Goal: Transaction & Acquisition: Purchase product/service

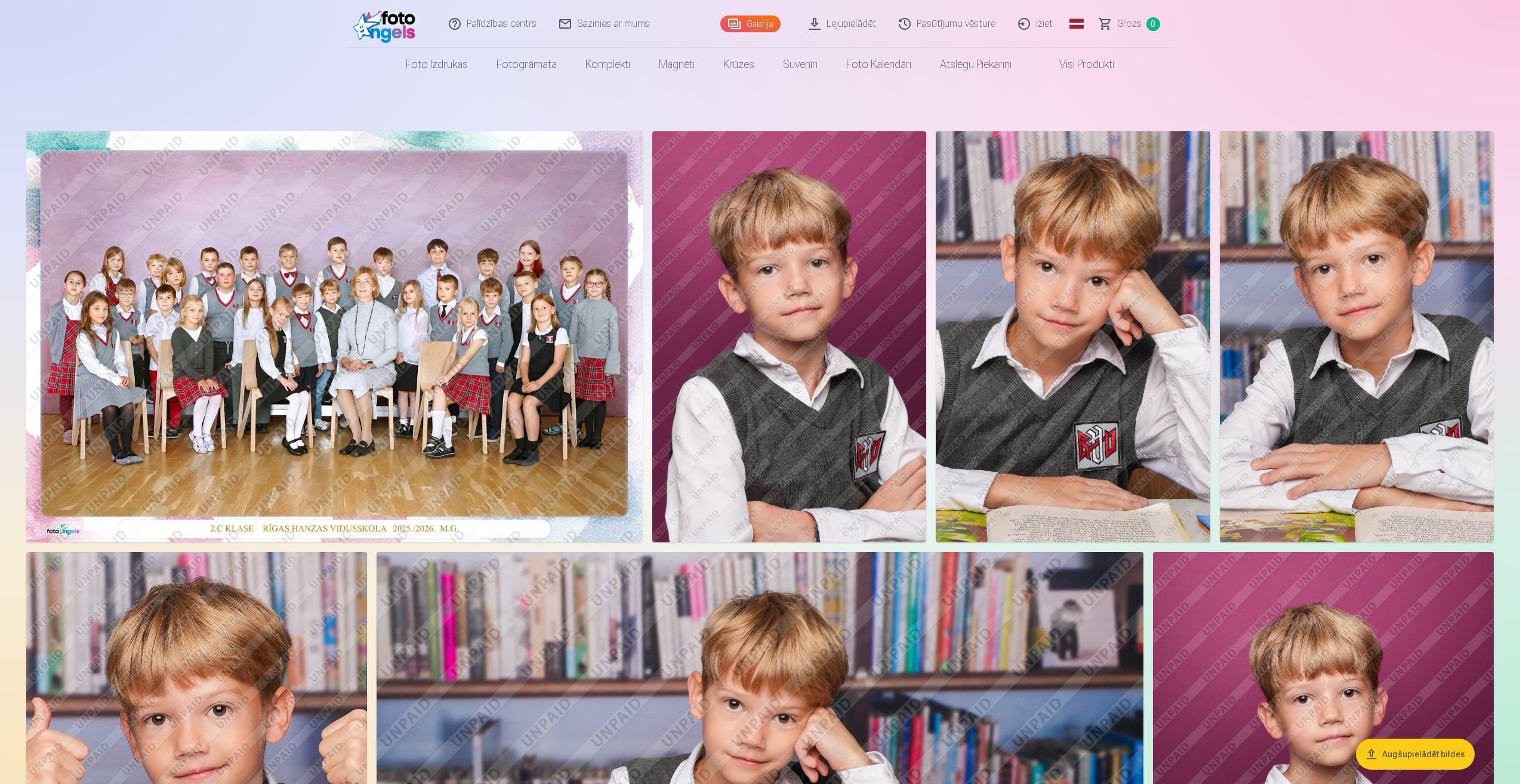
click at [760, 20] on link "Galerija" at bounding box center [750, 23] width 60 height 17
click at [838, 19] on link "Lejupielādēt" at bounding box center [842, 24] width 90 height 48
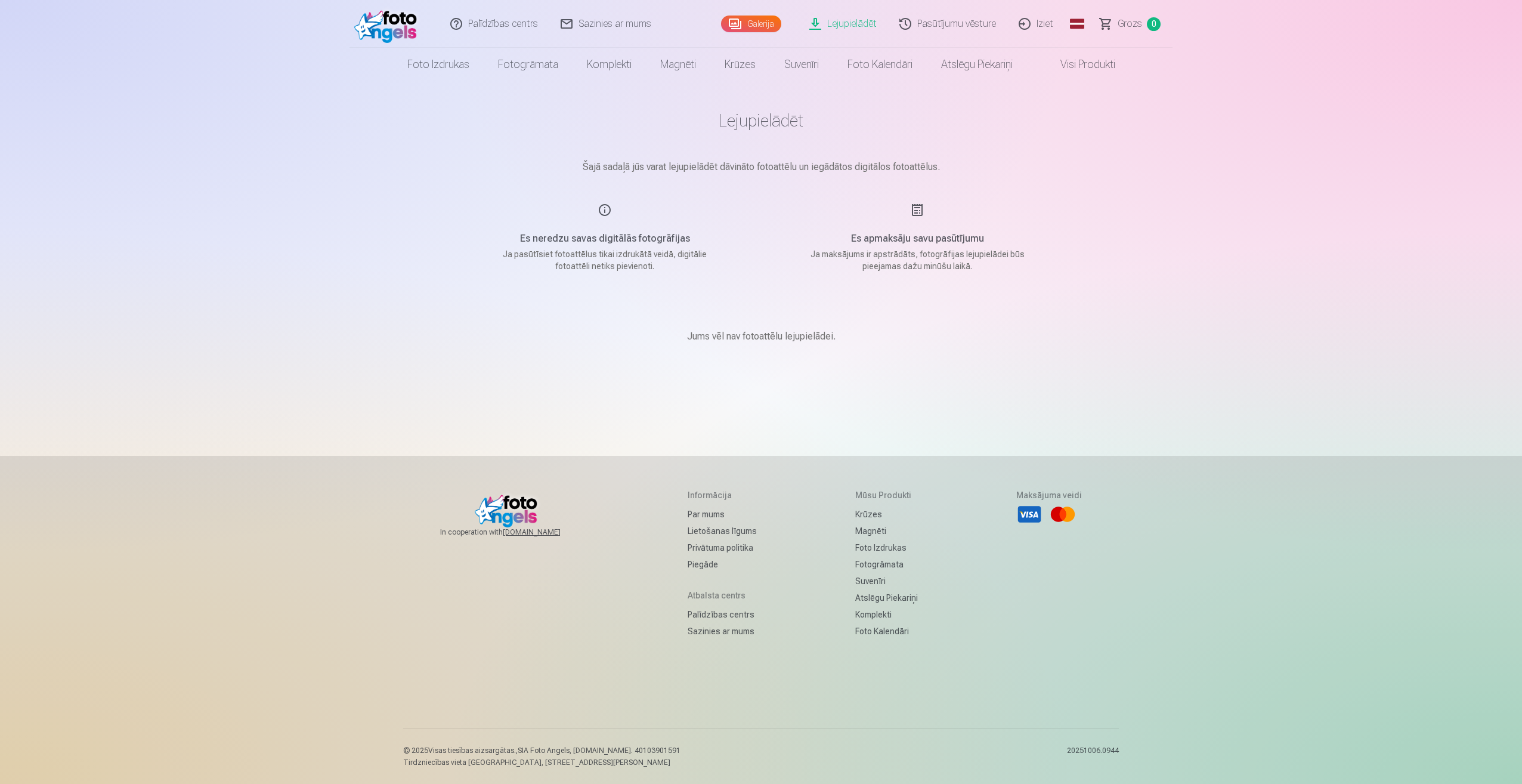
click at [758, 26] on link "Galerija" at bounding box center [751, 23] width 60 height 17
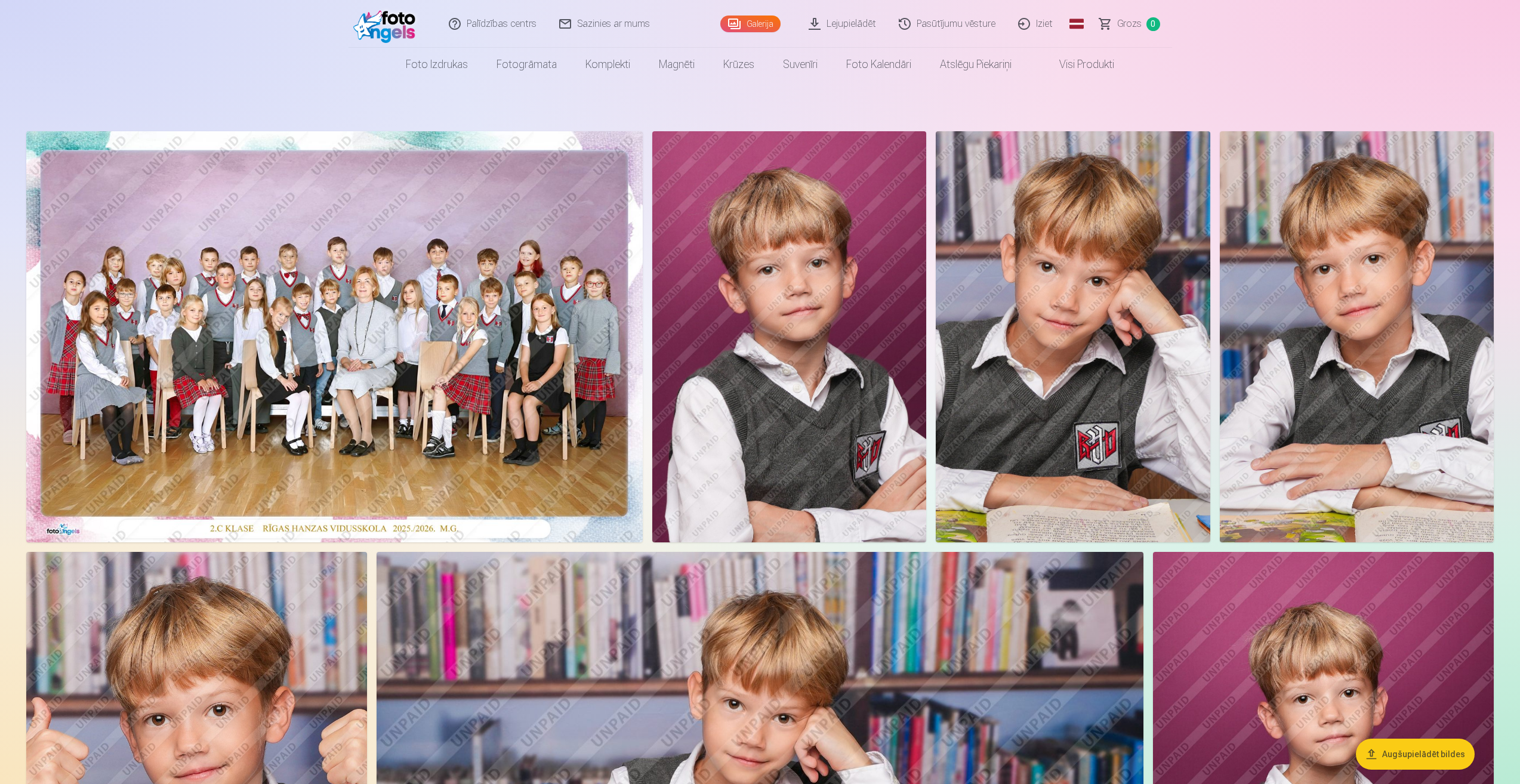
click at [483, 267] on img at bounding box center [334, 337] width 616 height 411
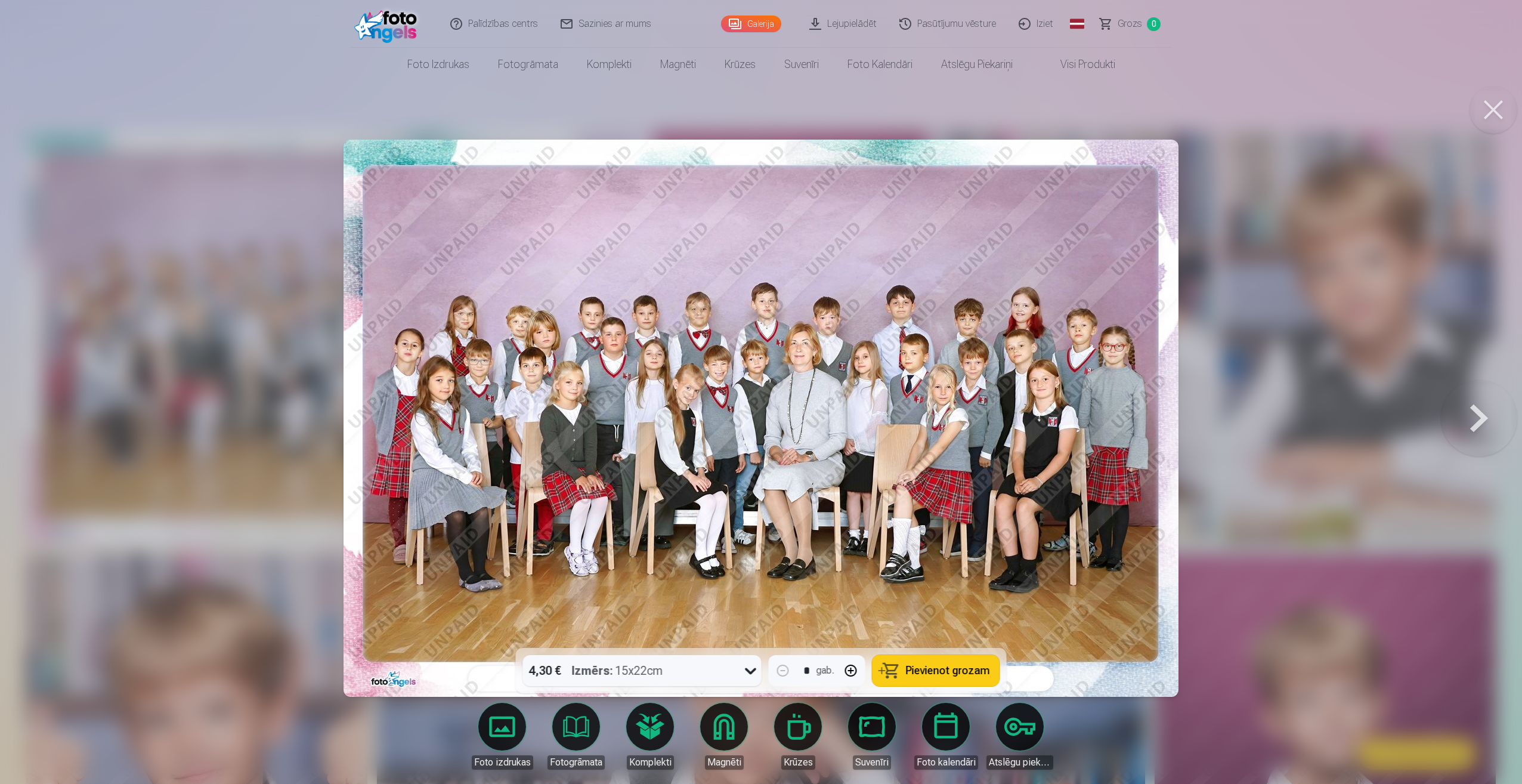
click at [677, 668] on div "4,30 € Izmērs : 15x22cm" at bounding box center [631, 670] width 216 height 31
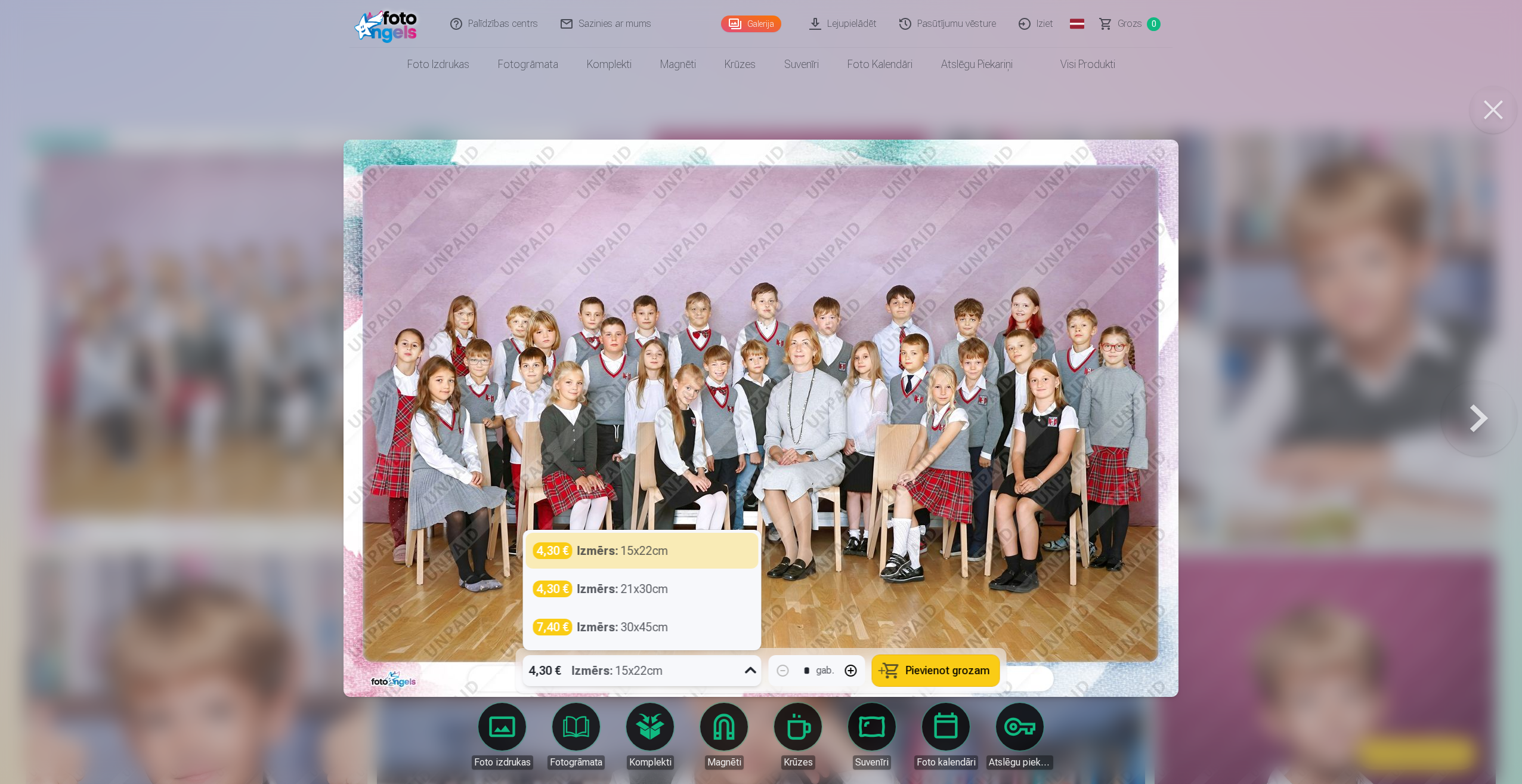
click at [677, 668] on div "4,30 € Izmērs : 15x22cm" at bounding box center [631, 670] width 216 height 31
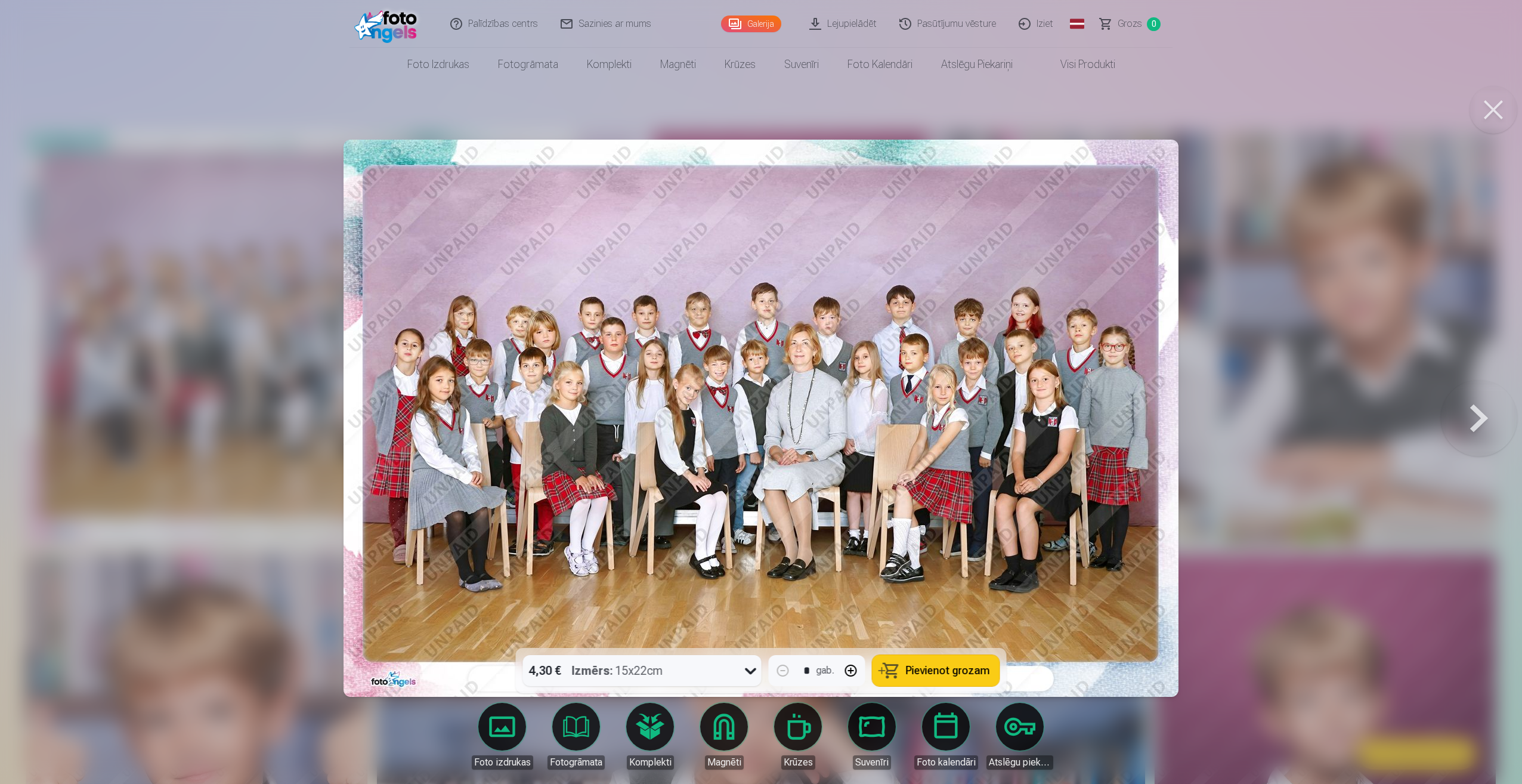
click at [1486, 417] on button at bounding box center [1479, 418] width 77 height 435
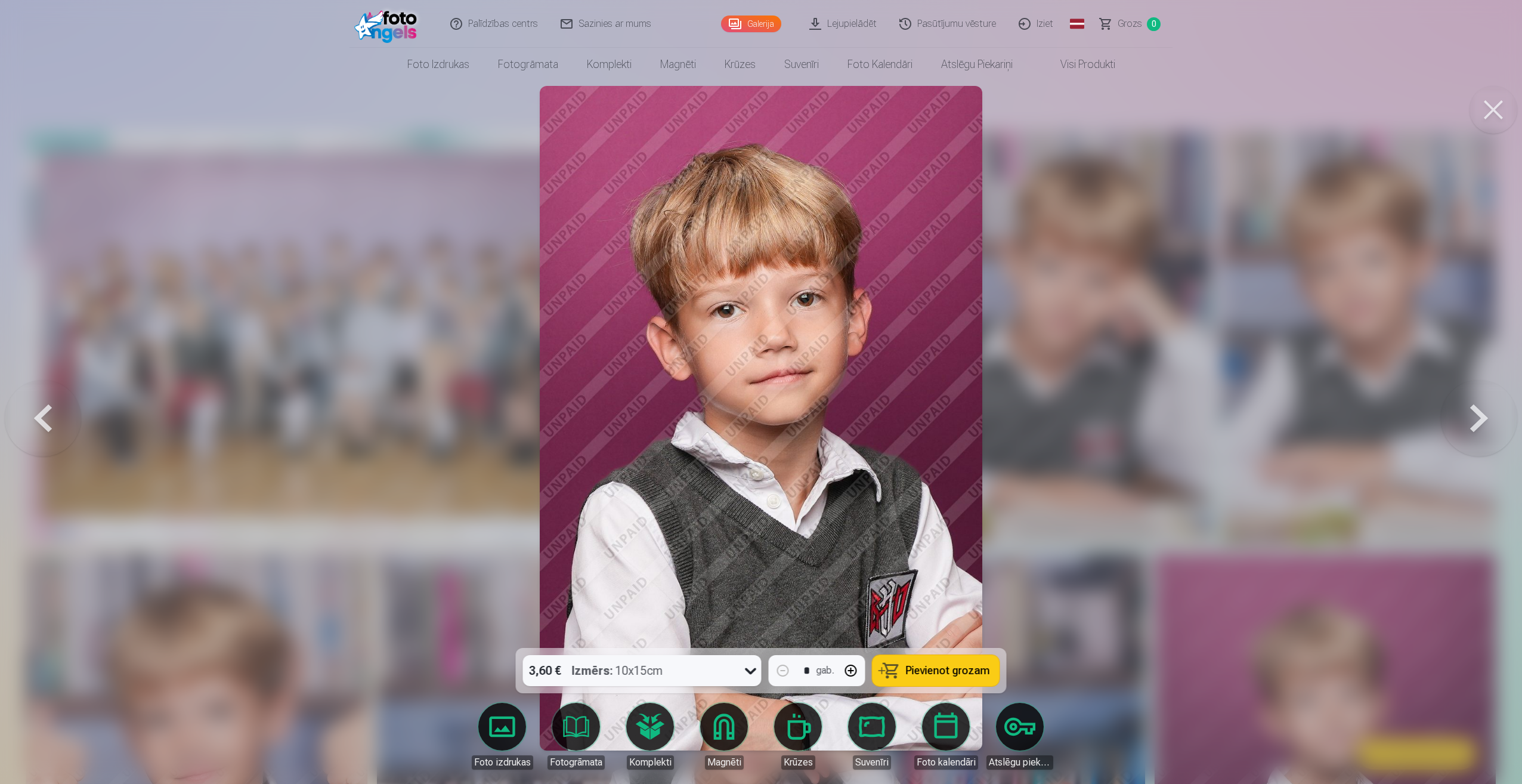
click at [1486, 417] on button at bounding box center [1479, 418] width 77 height 435
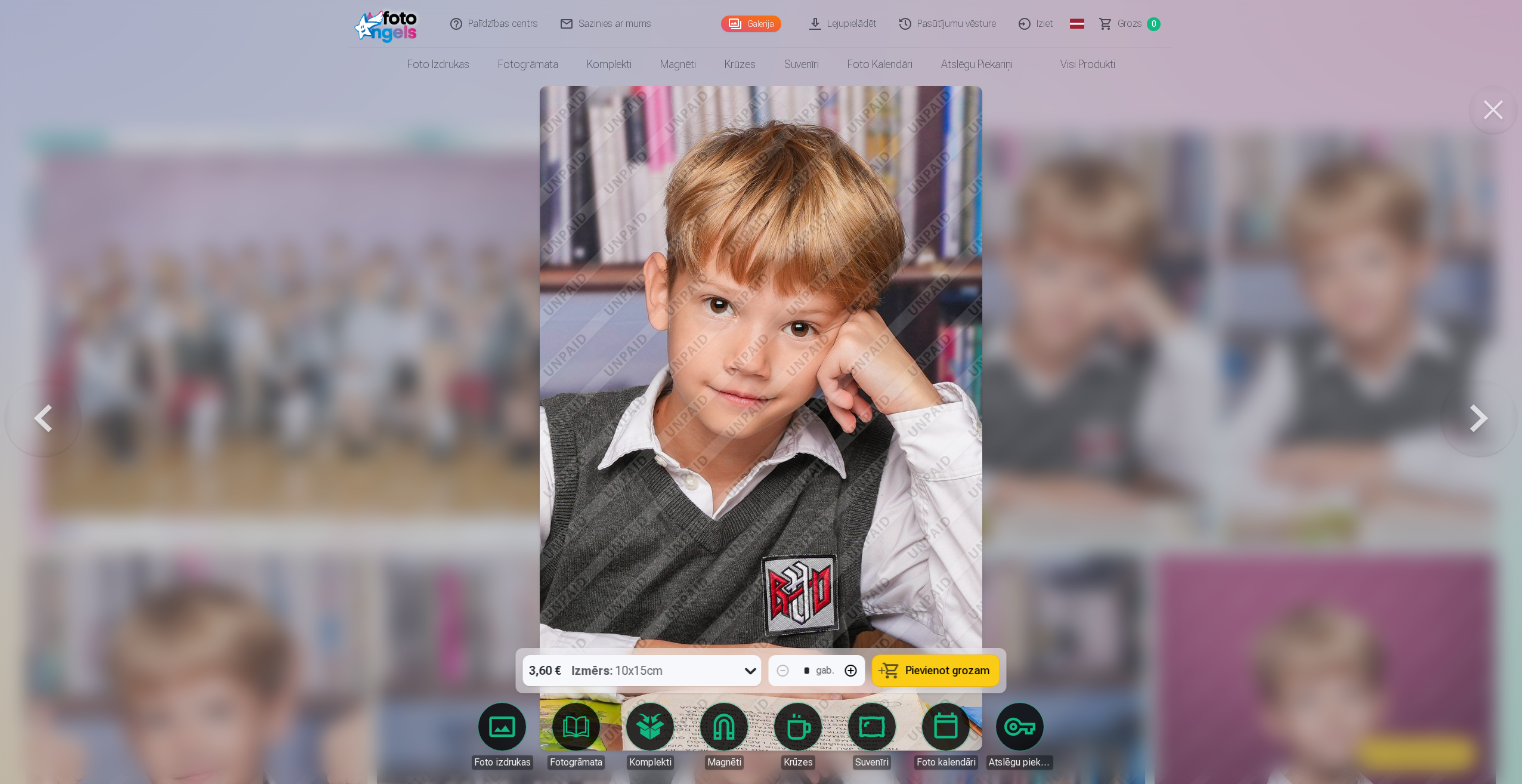
click at [1486, 417] on button at bounding box center [1479, 418] width 77 height 435
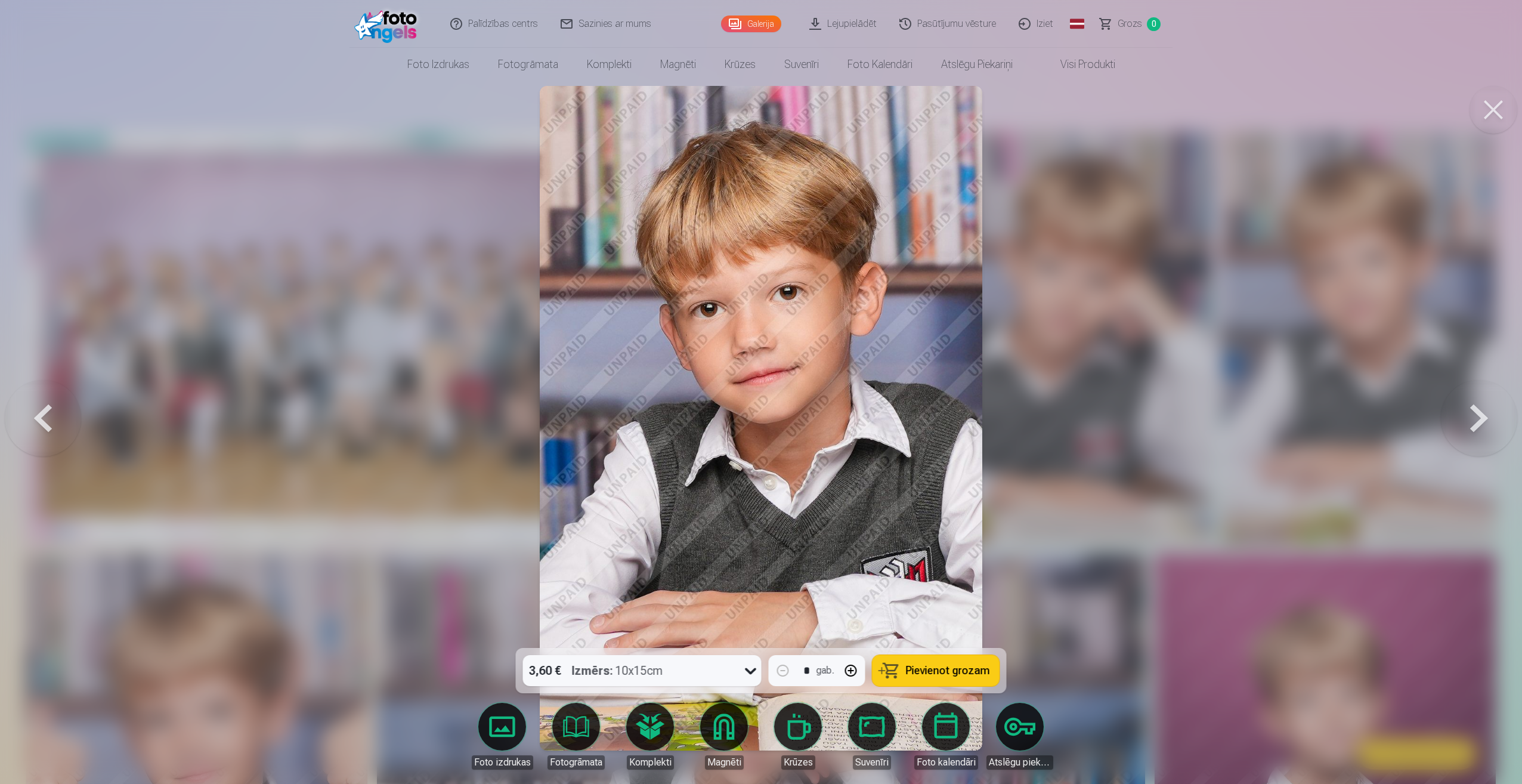
click at [1486, 417] on button at bounding box center [1479, 418] width 77 height 435
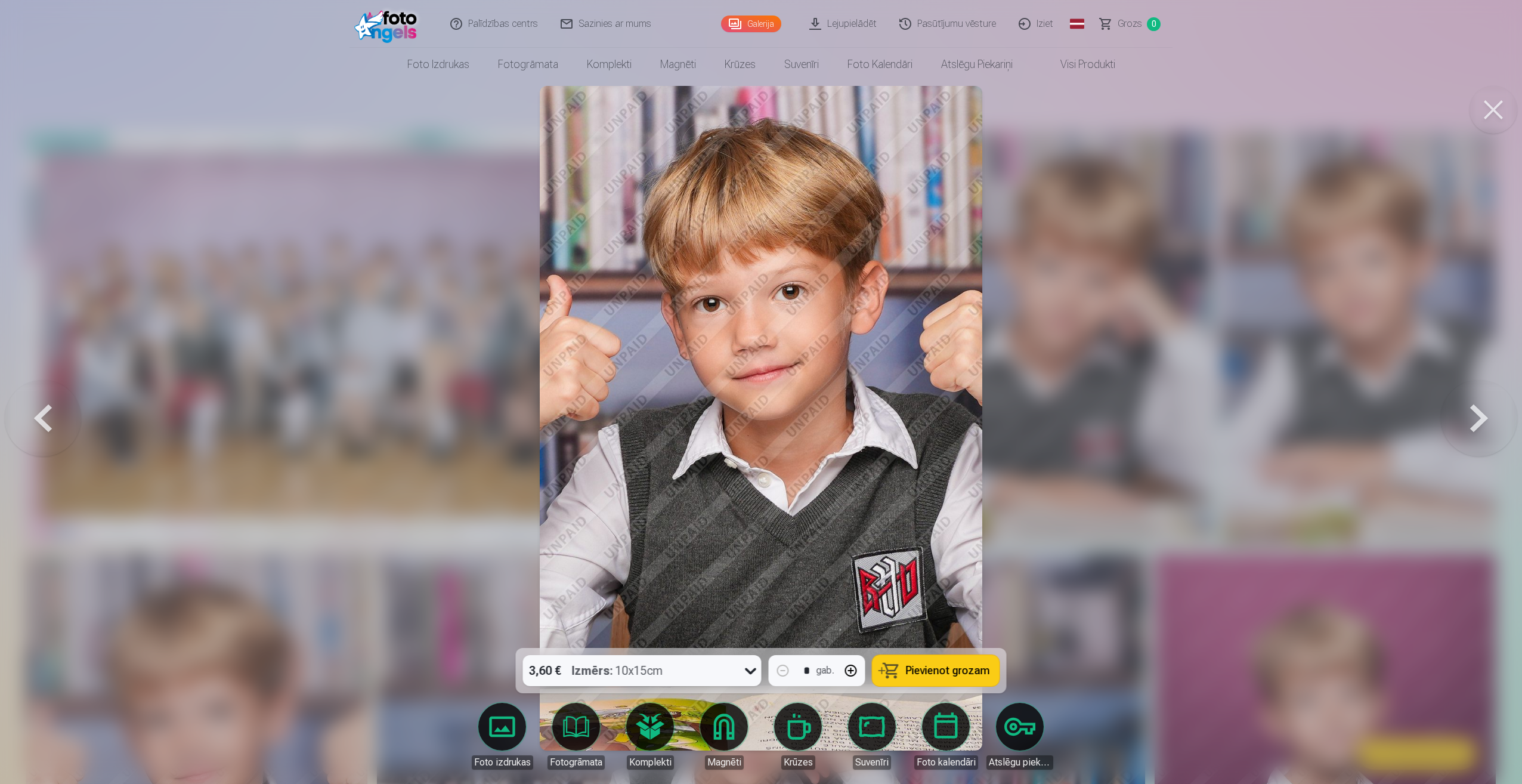
click at [1486, 417] on button at bounding box center [1479, 418] width 77 height 435
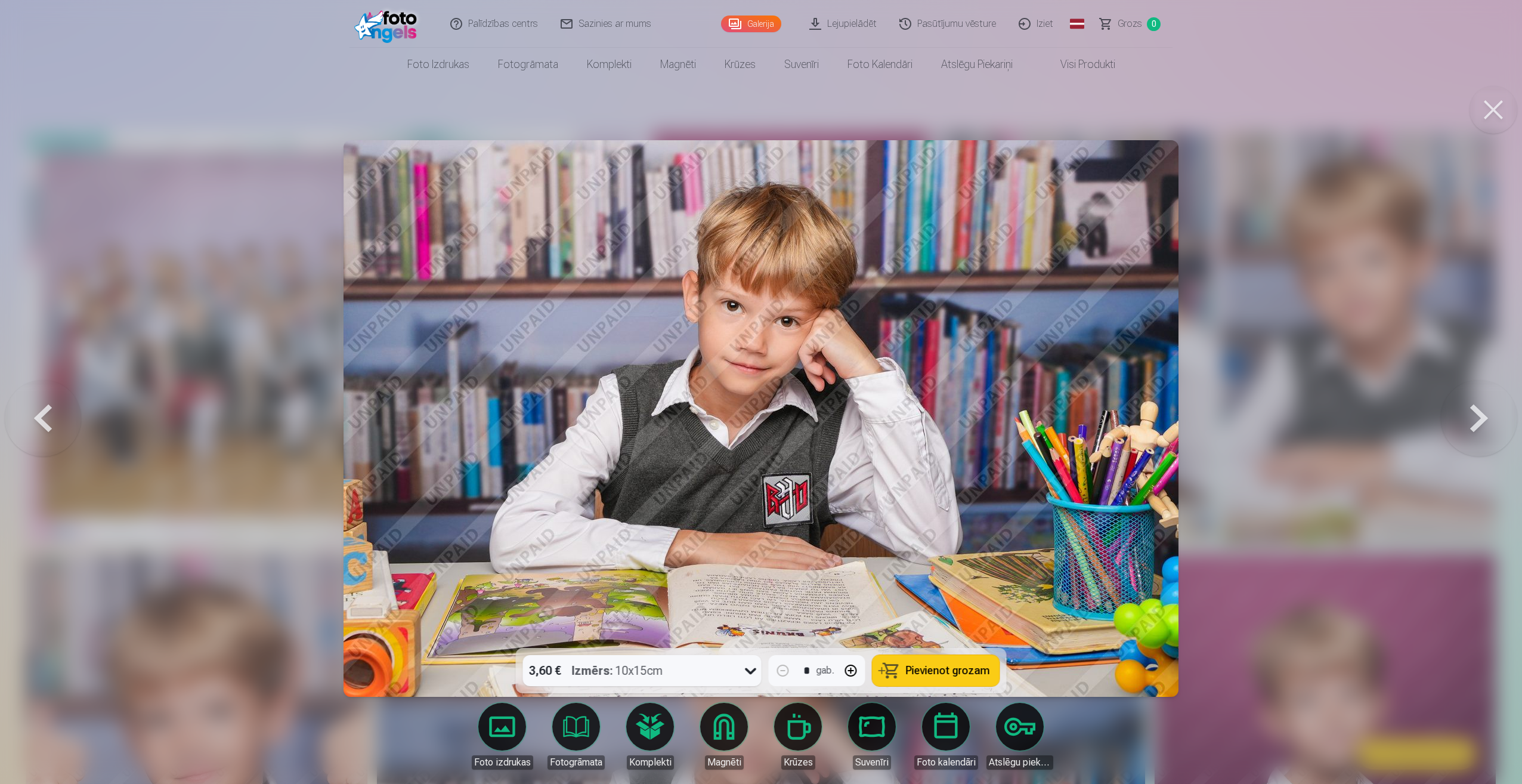
click at [1486, 417] on button at bounding box center [1479, 418] width 77 height 435
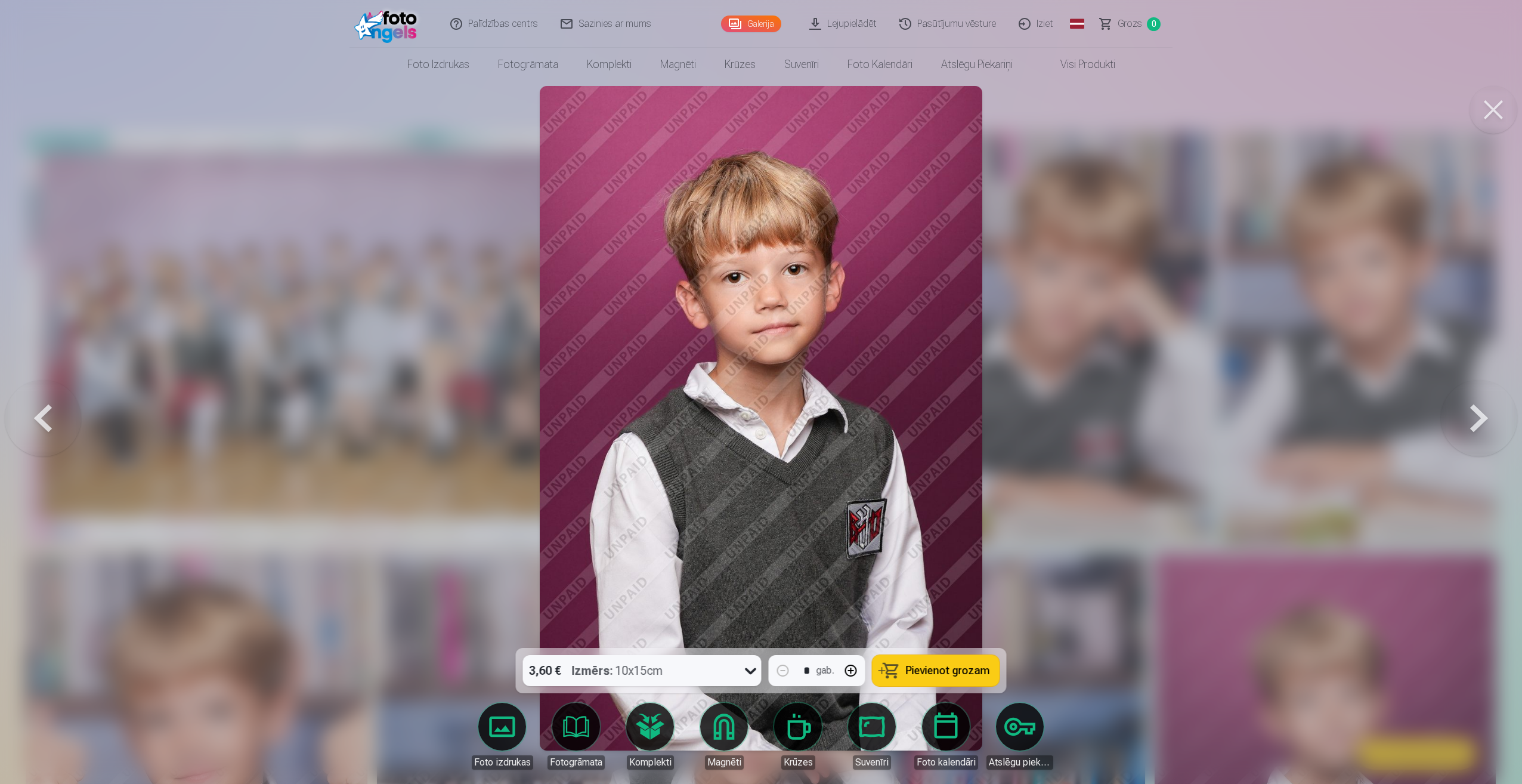
click at [1486, 417] on button at bounding box center [1479, 418] width 77 height 435
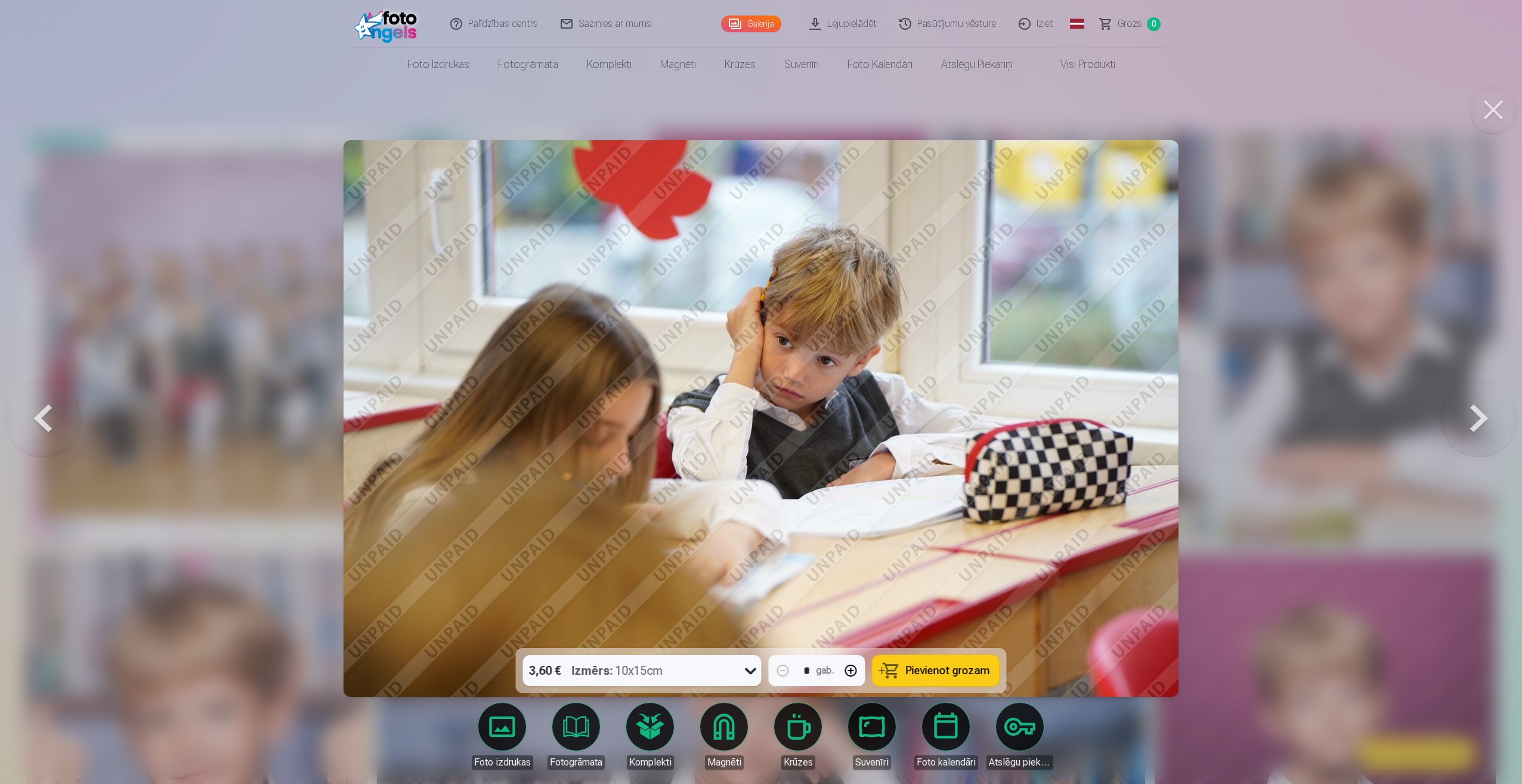
click at [1486, 417] on button at bounding box center [1479, 418] width 77 height 435
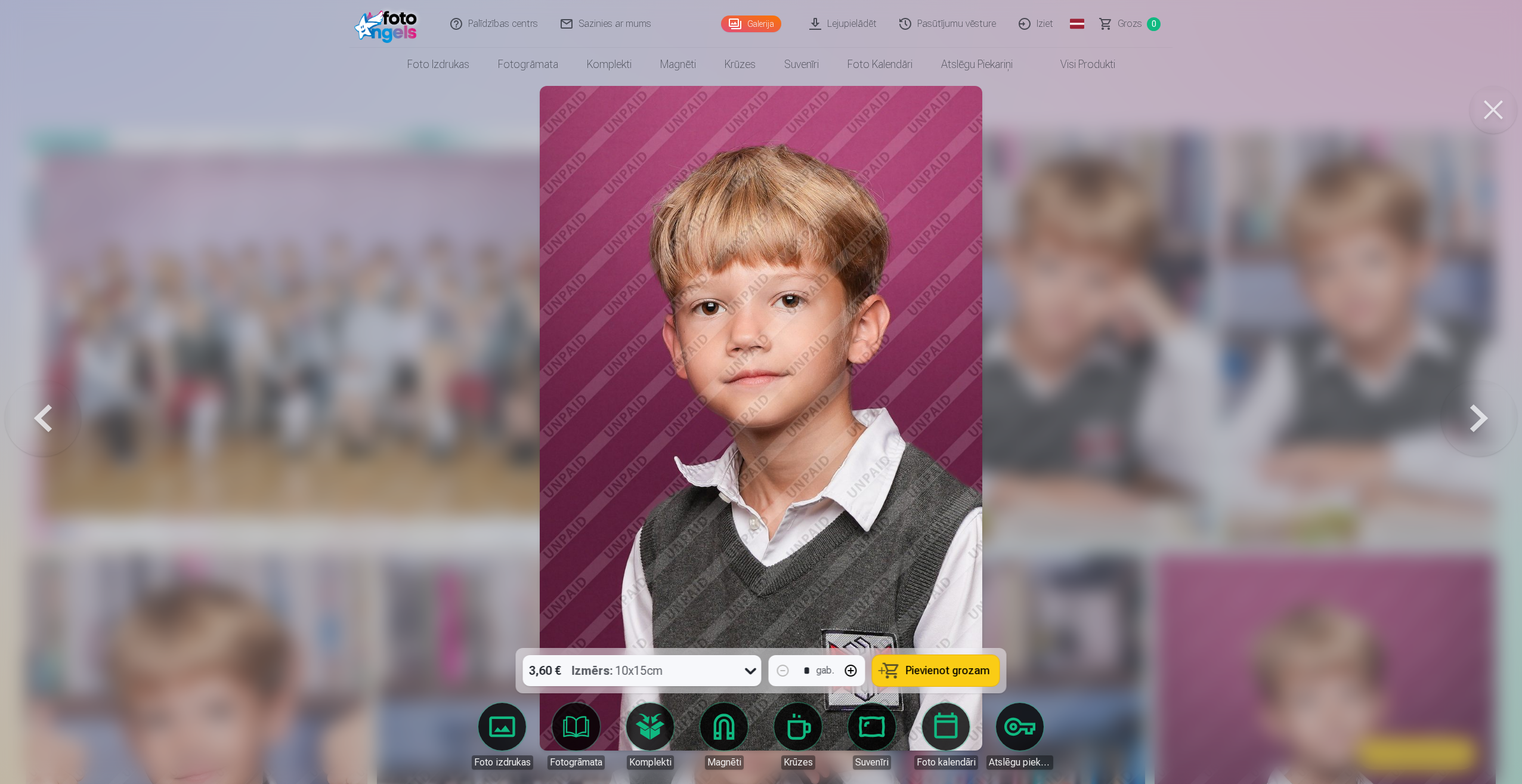
click at [1486, 417] on button at bounding box center [1479, 418] width 77 height 435
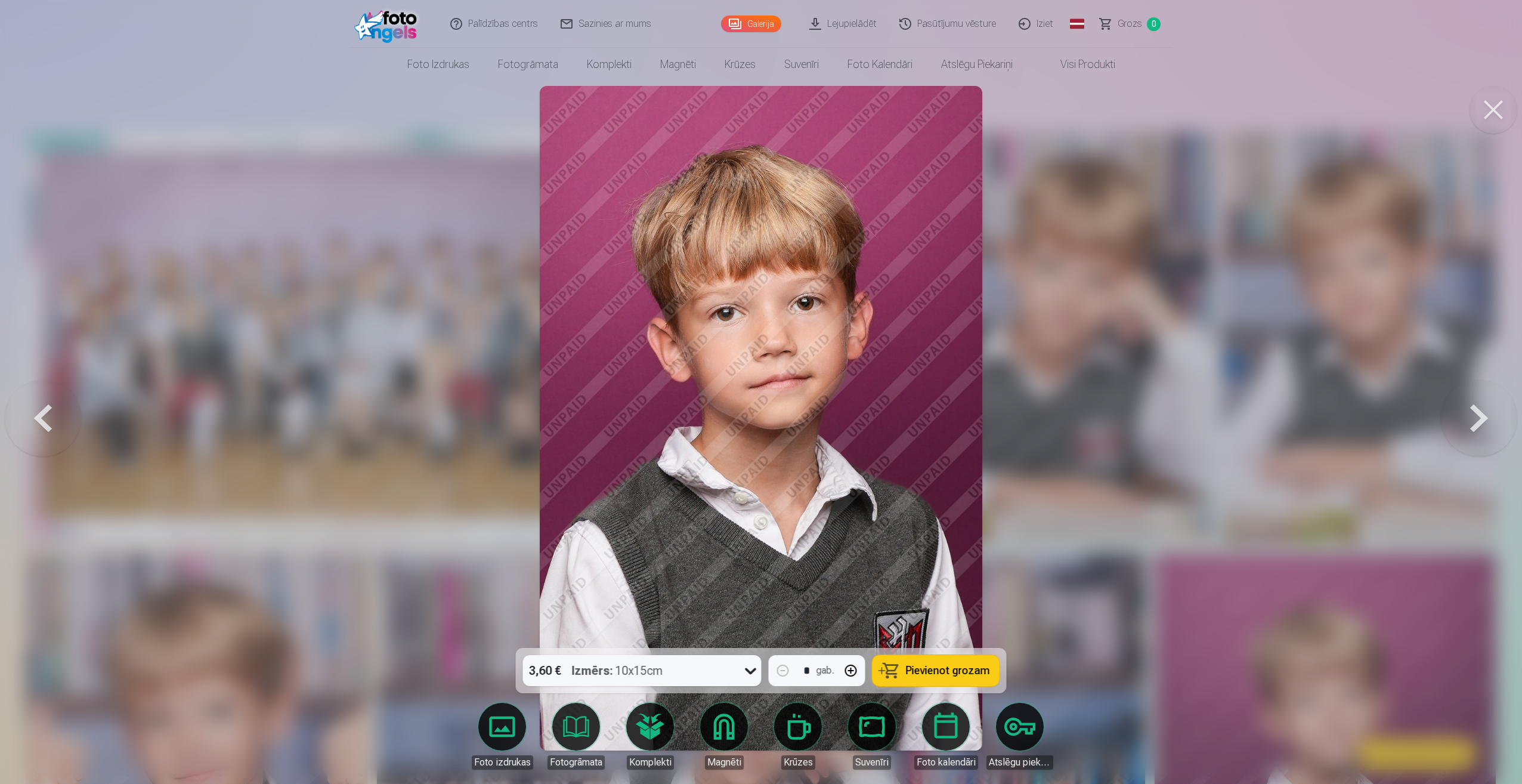
click at [1486, 417] on button at bounding box center [1479, 418] width 77 height 435
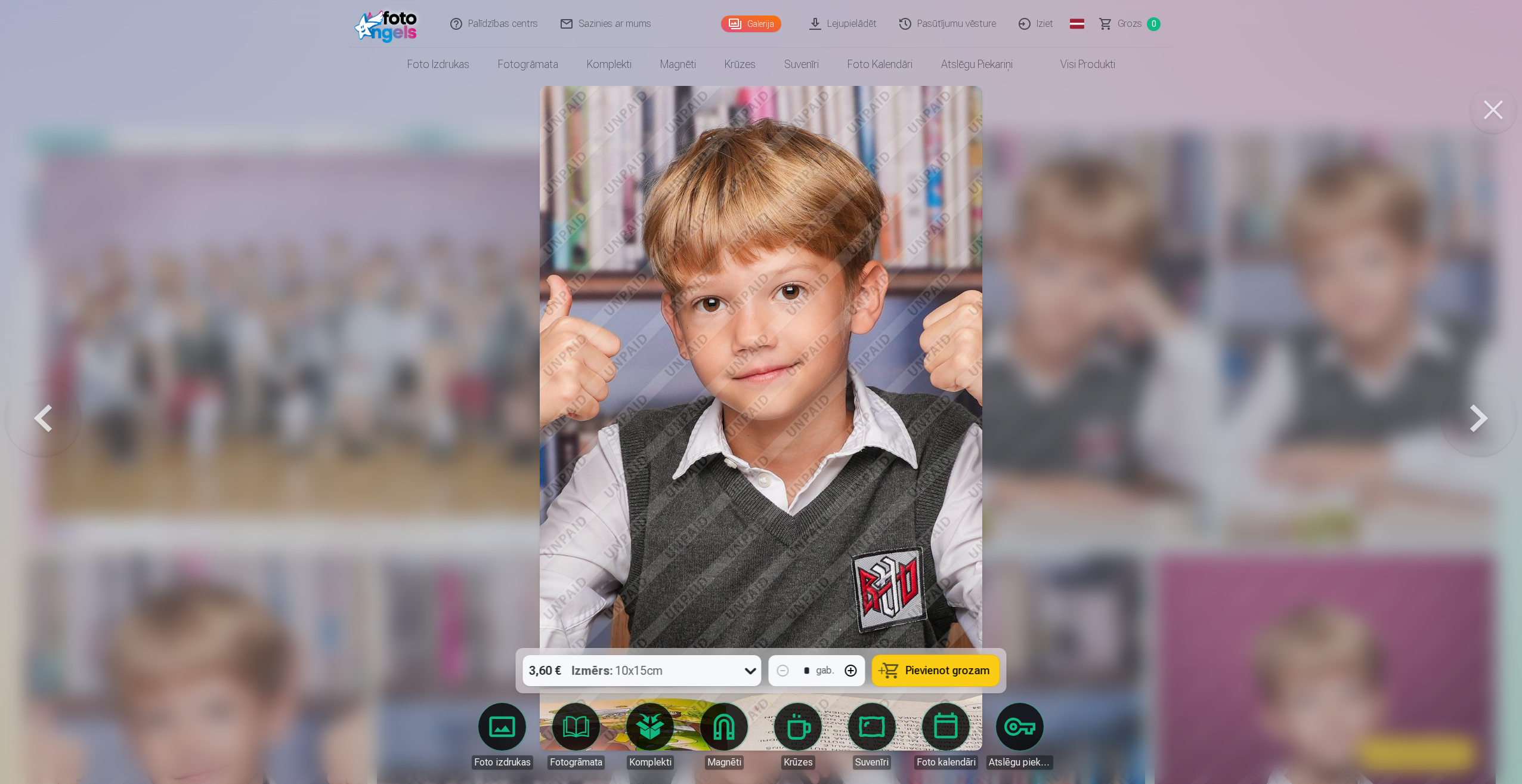
click at [1486, 417] on button at bounding box center [1479, 418] width 77 height 435
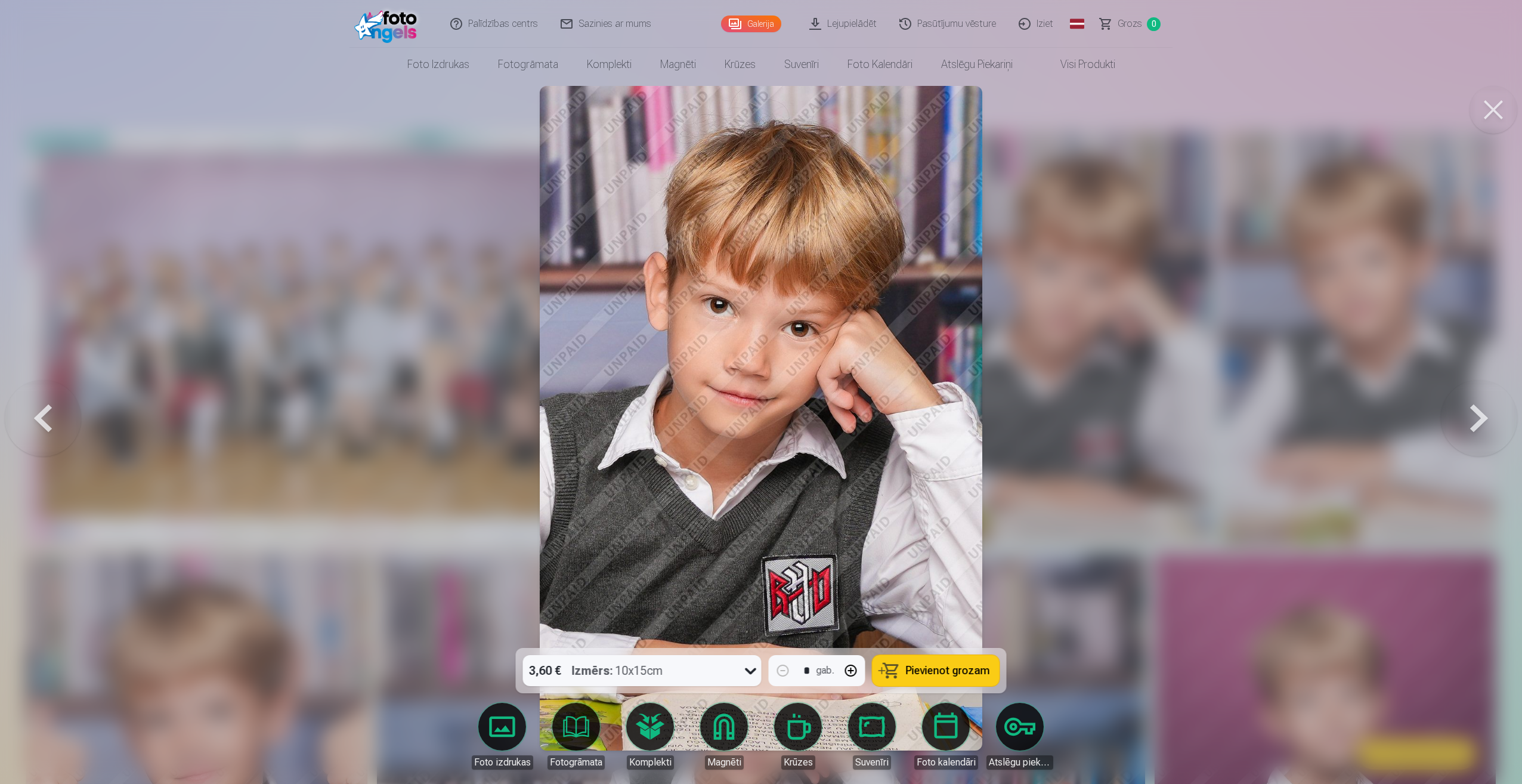
click at [1486, 417] on button at bounding box center [1479, 418] width 77 height 435
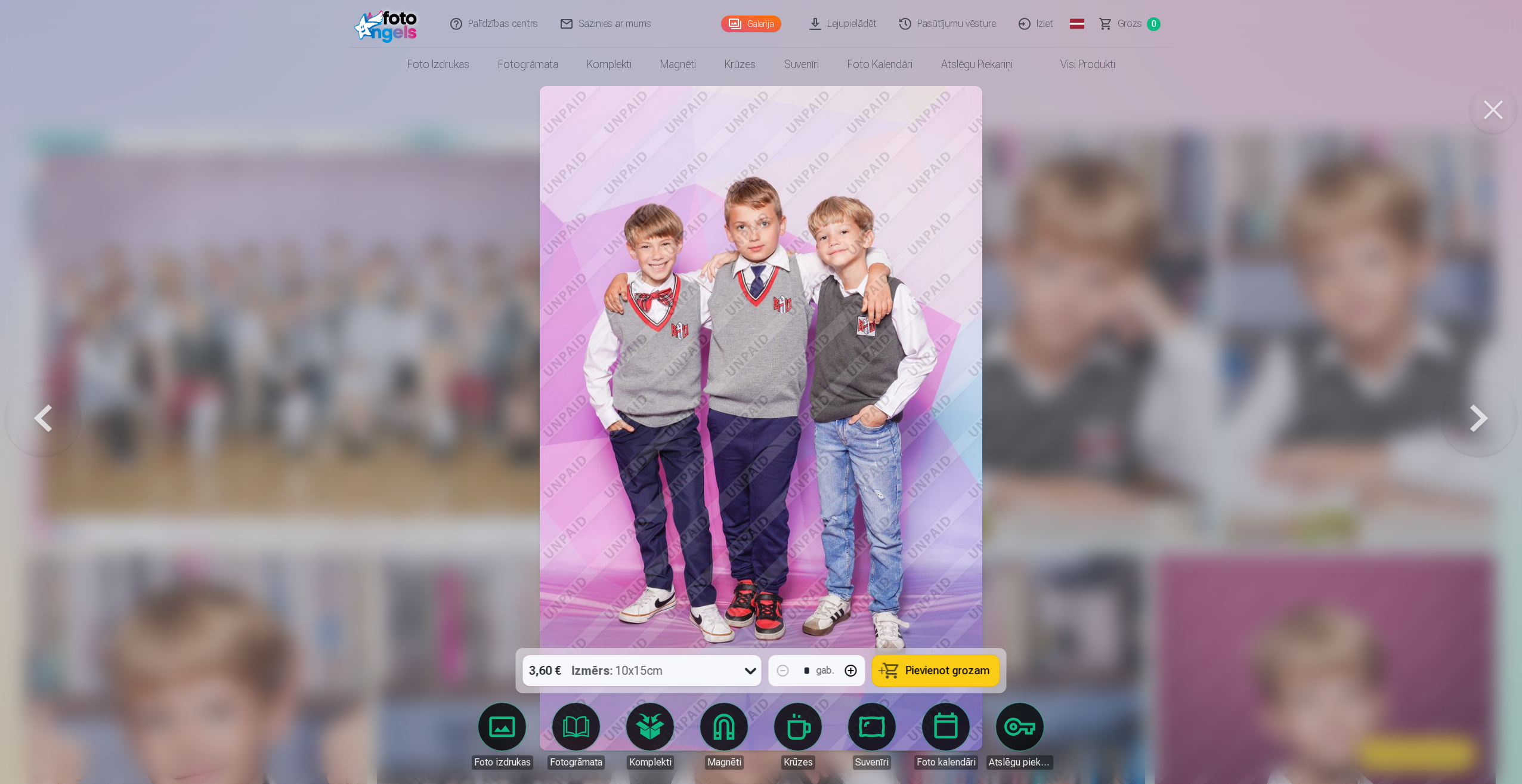
click at [1486, 417] on button at bounding box center [1479, 418] width 77 height 435
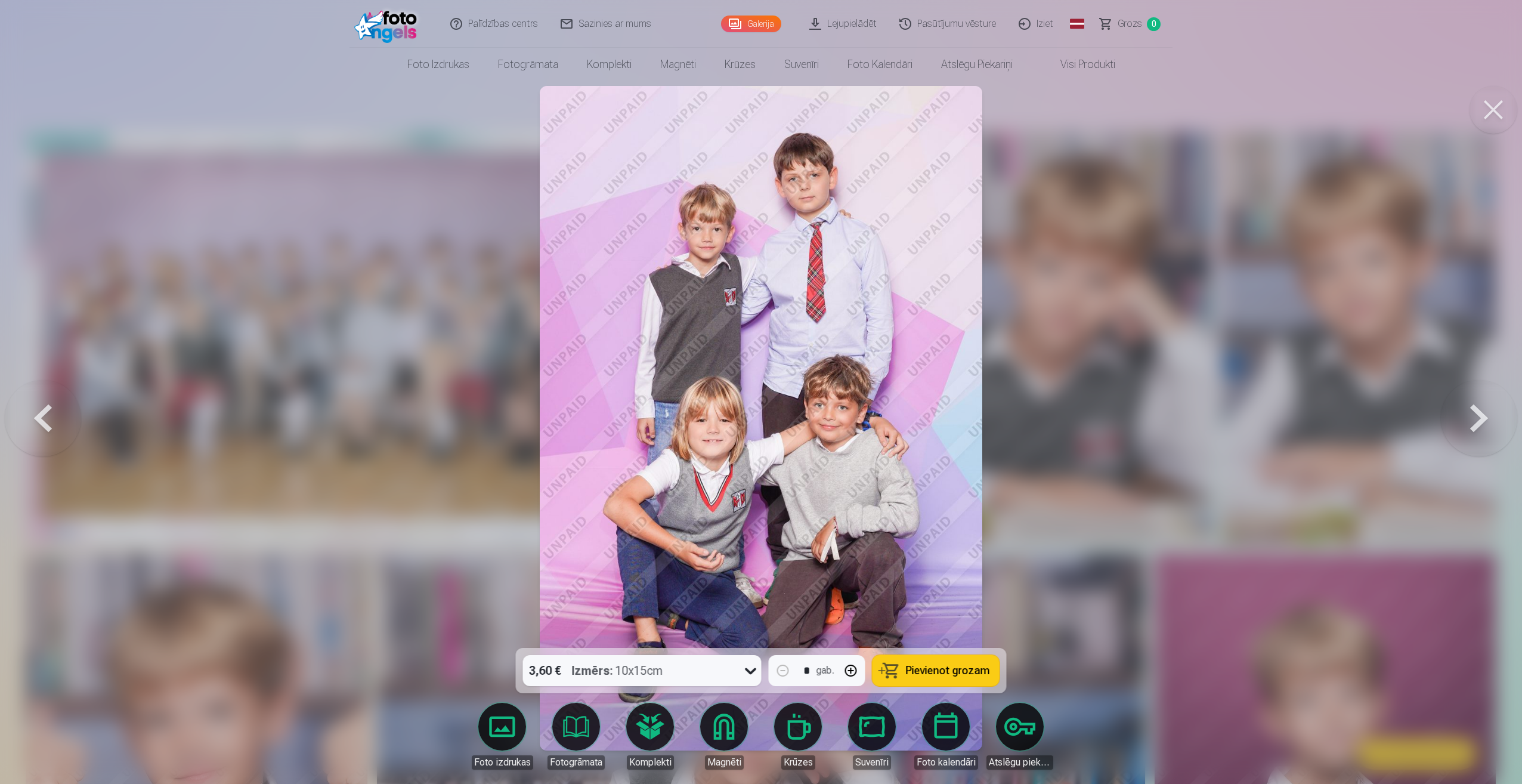
click at [1485, 420] on button at bounding box center [1479, 418] width 77 height 435
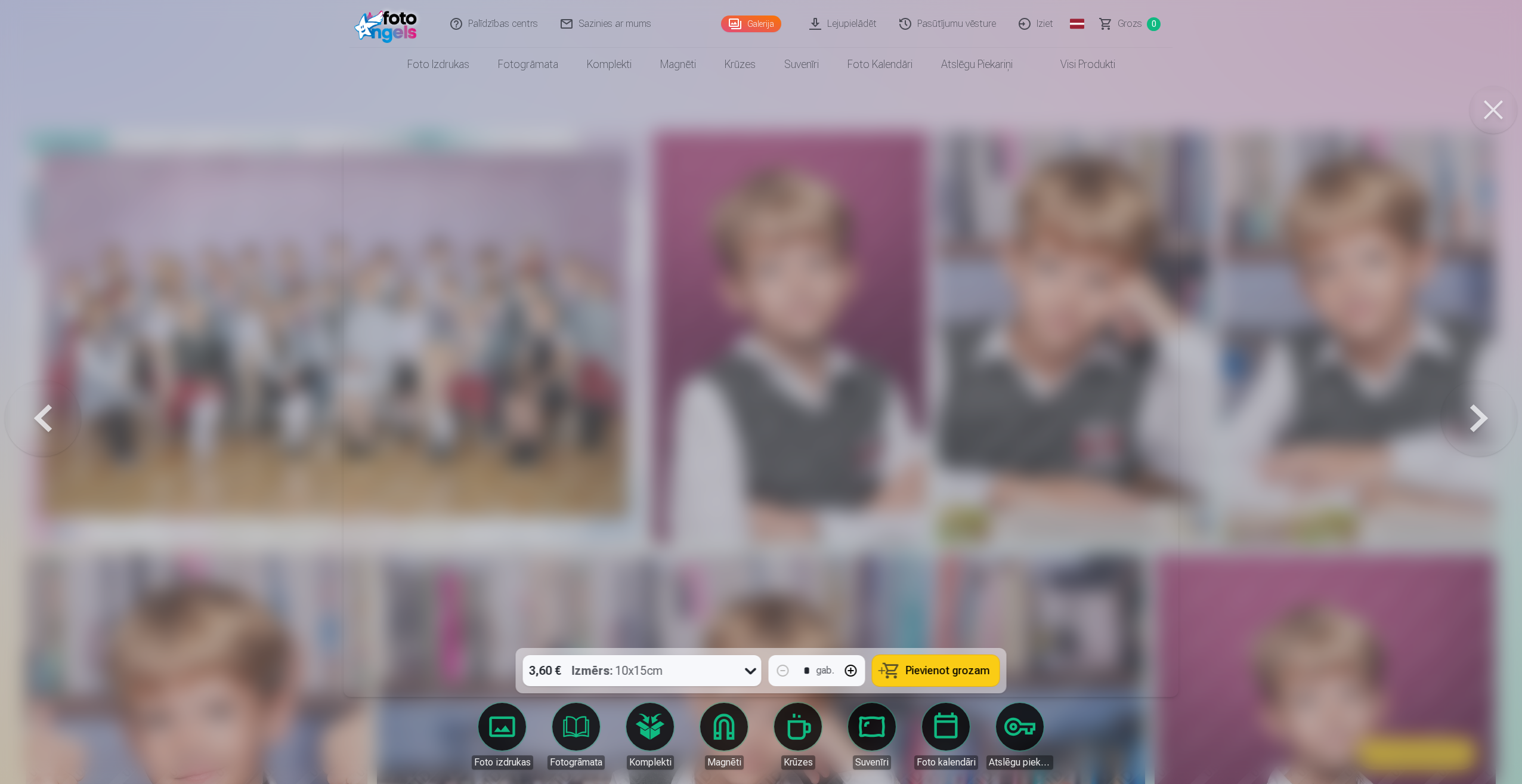
click at [1485, 420] on button at bounding box center [1479, 418] width 77 height 435
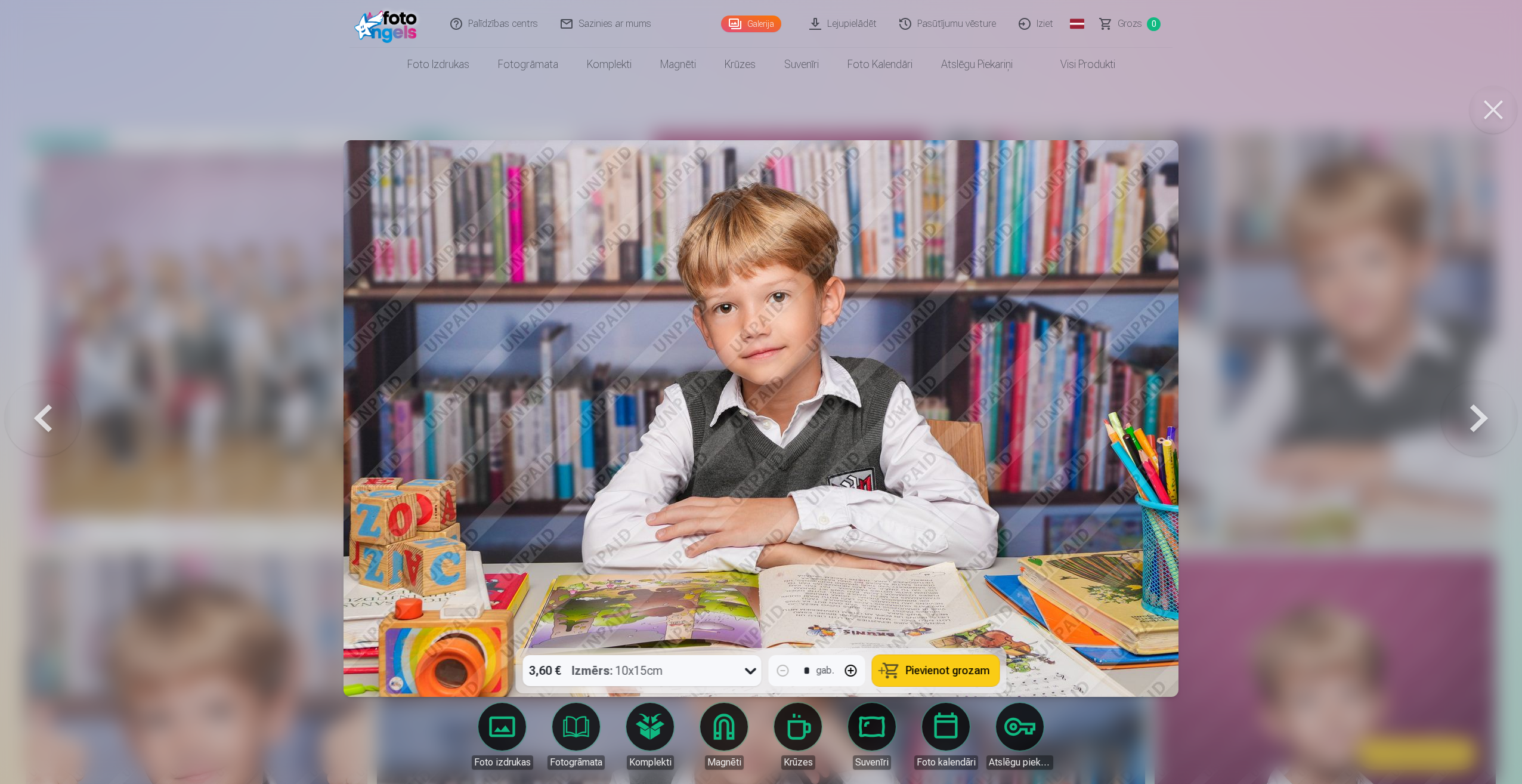
click at [1485, 420] on button at bounding box center [1479, 418] width 77 height 435
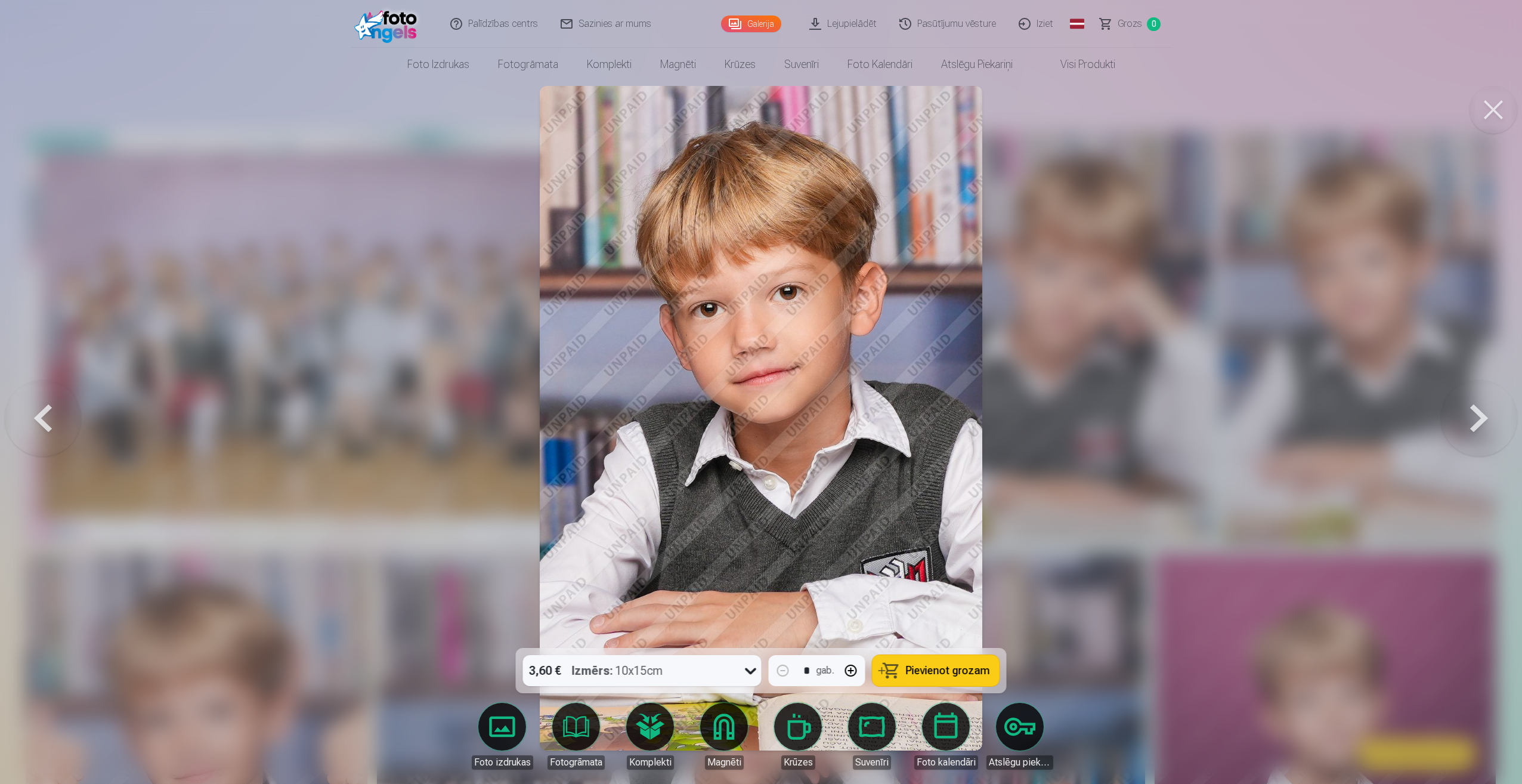
click at [1485, 420] on button at bounding box center [1479, 418] width 77 height 435
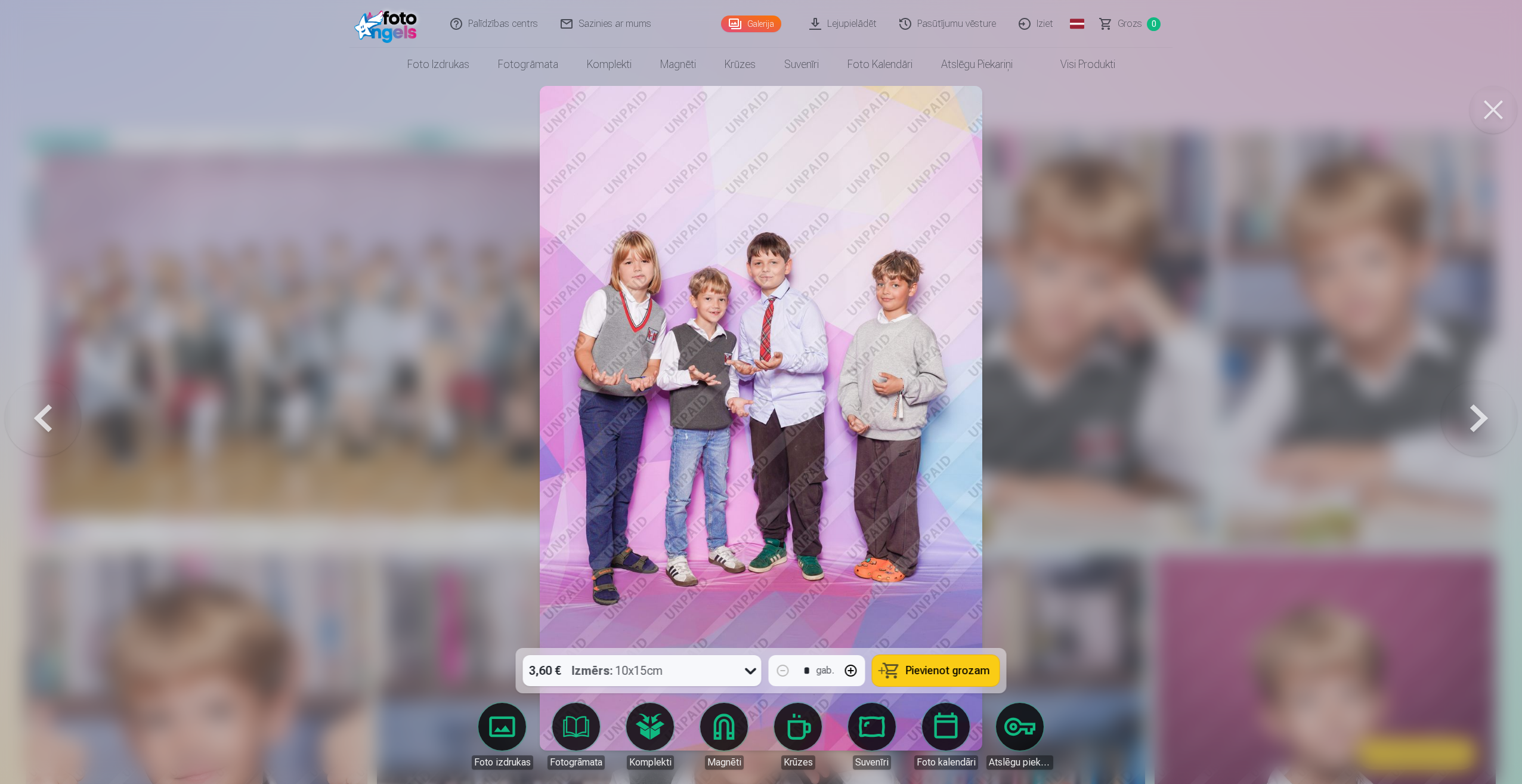
click at [1480, 413] on button at bounding box center [1479, 418] width 77 height 435
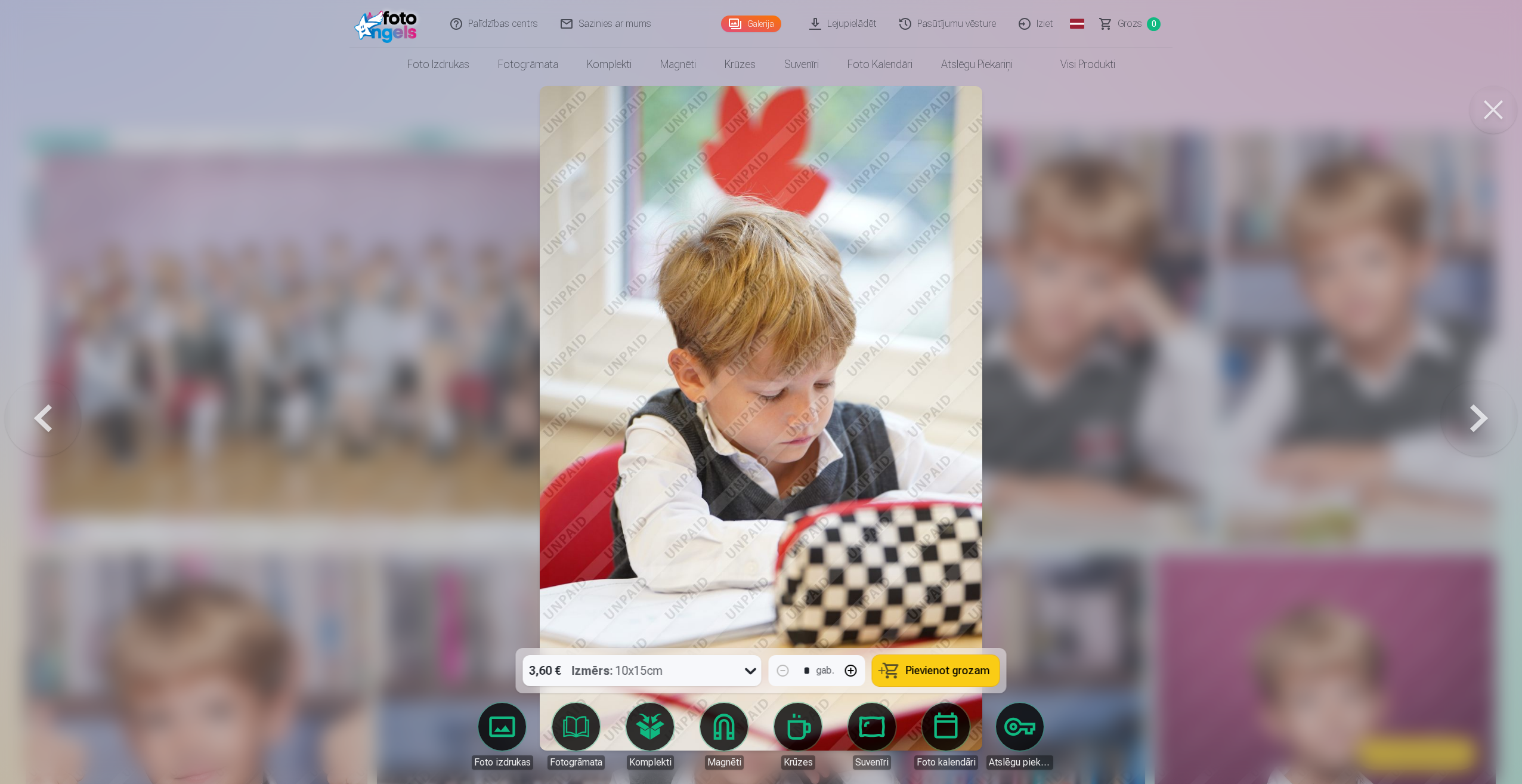
click at [1480, 413] on button at bounding box center [1479, 418] width 77 height 435
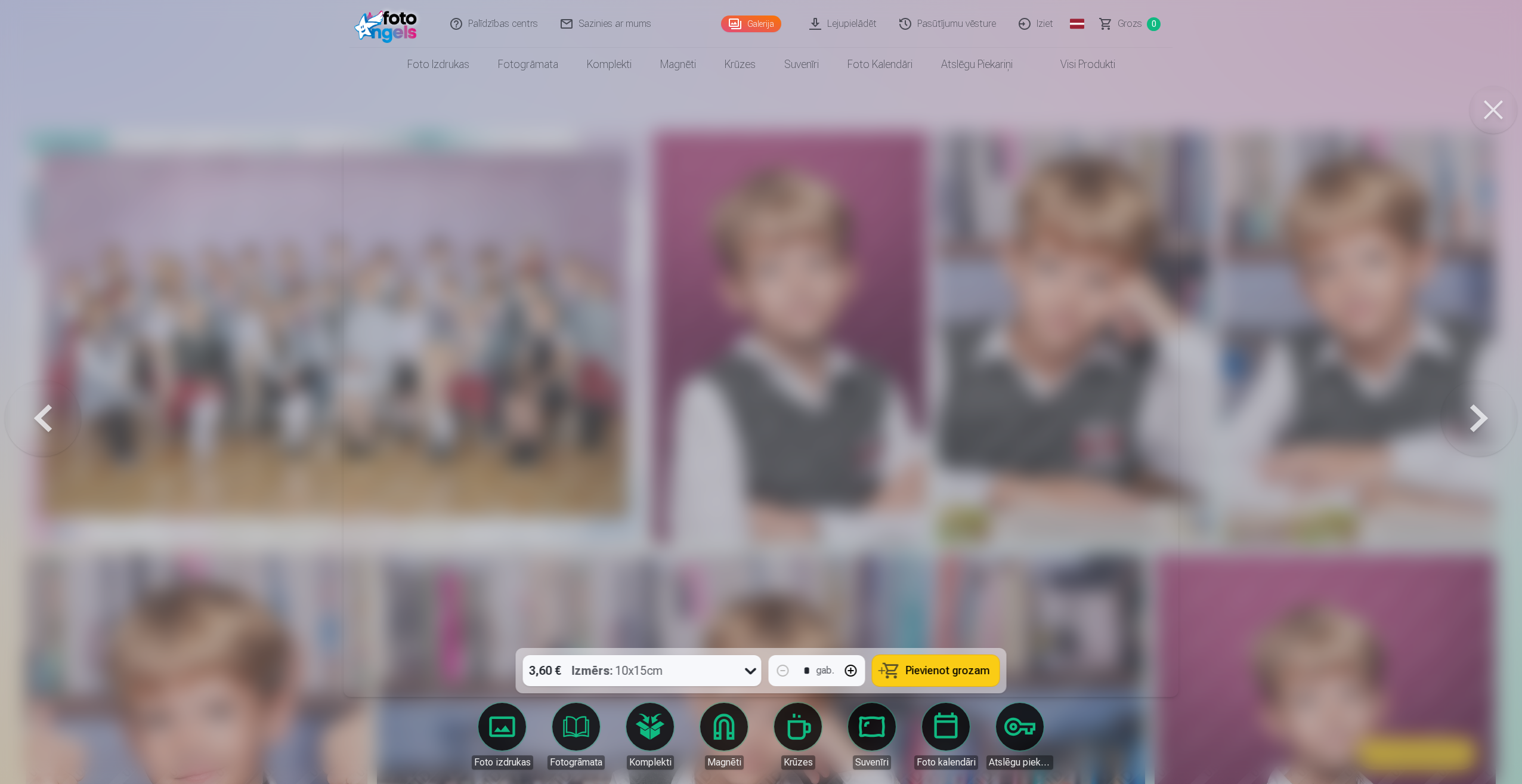
click at [1480, 413] on button at bounding box center [1479, 418] width 77 height 435
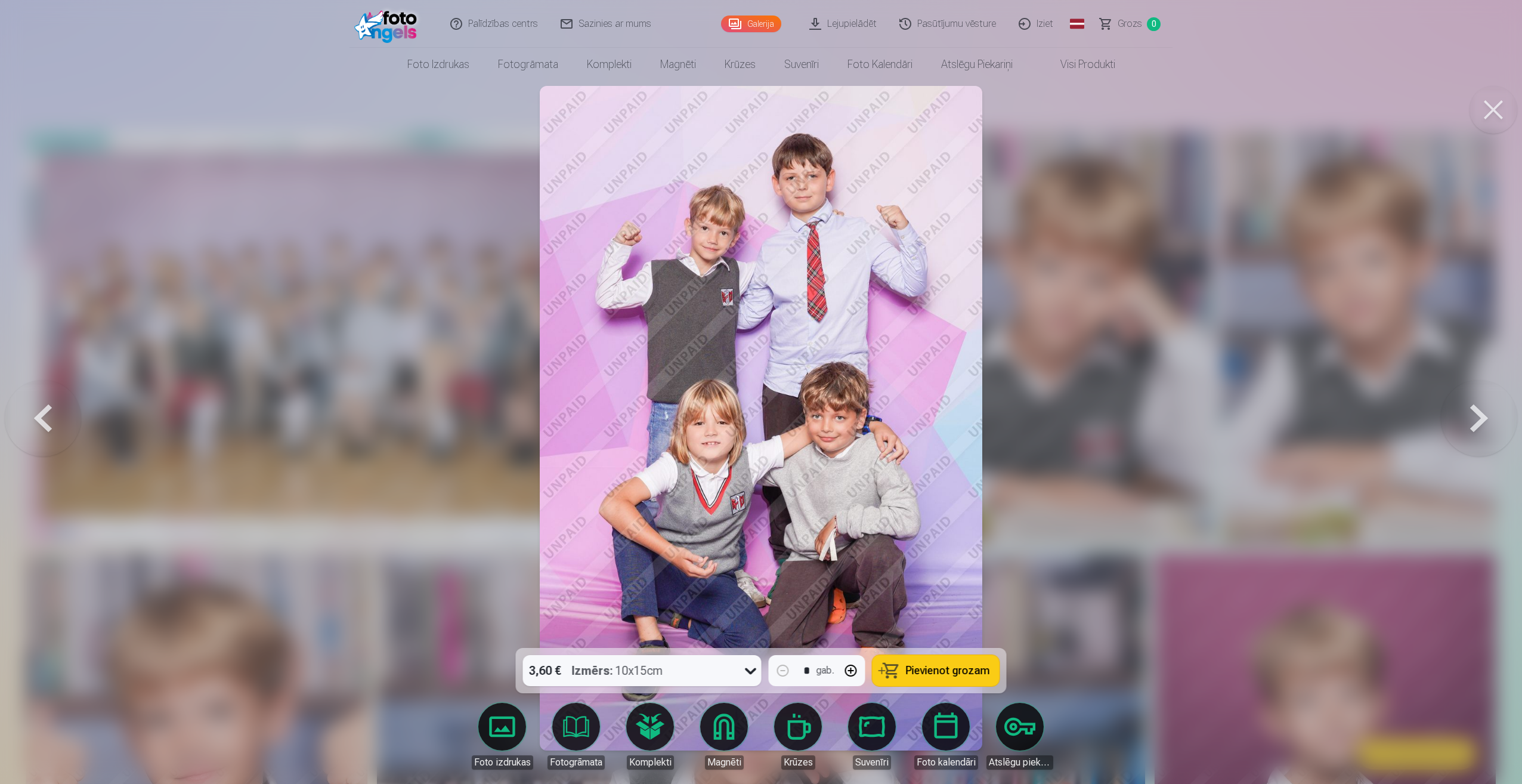
click at [37, 431] on button at bounding box center [43, 418] width 77 height 435
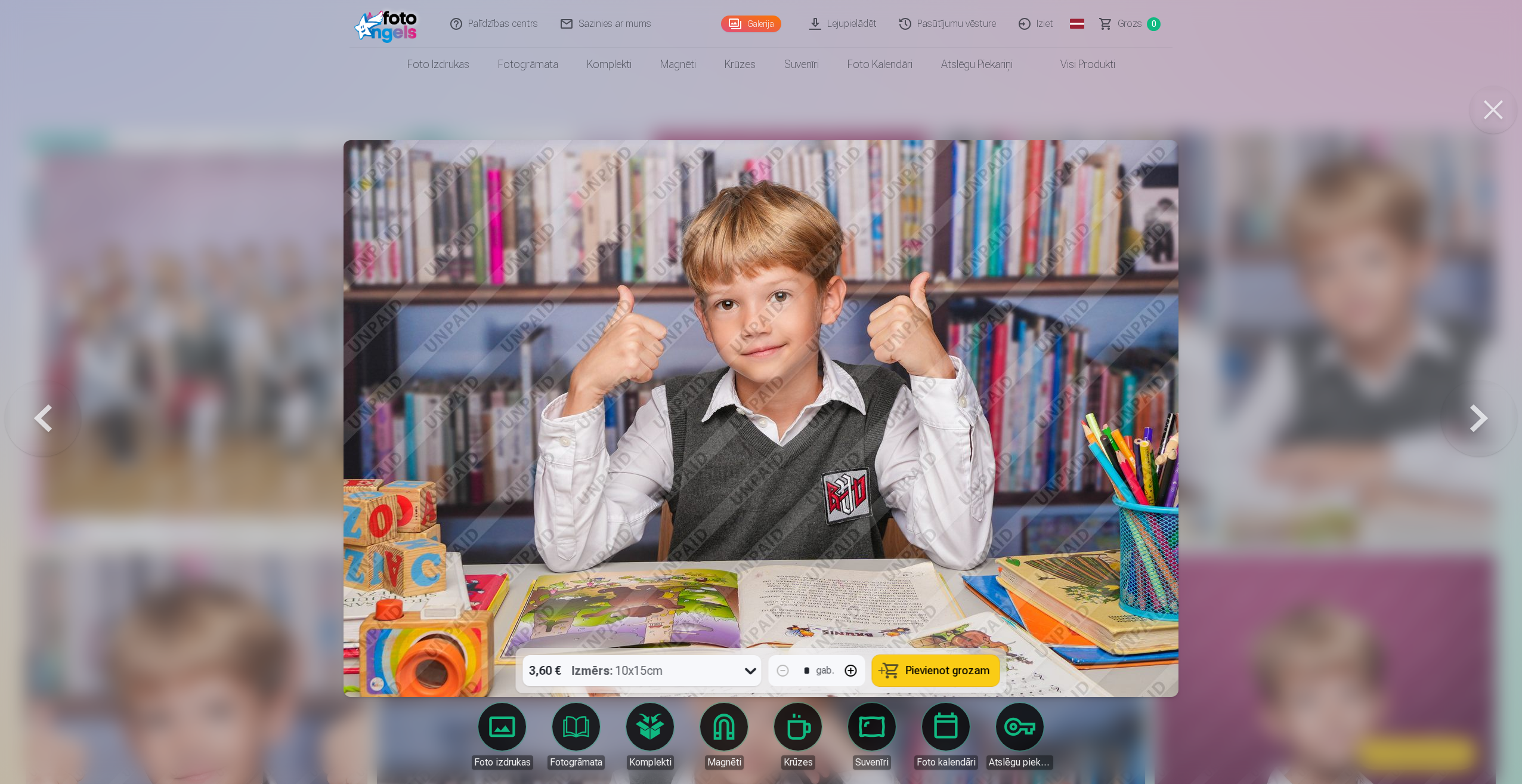
click at [1488, 111] on button at bounding box center [1493, 110] width 48 height 48
